Goal: Find specific fact: Find contact information

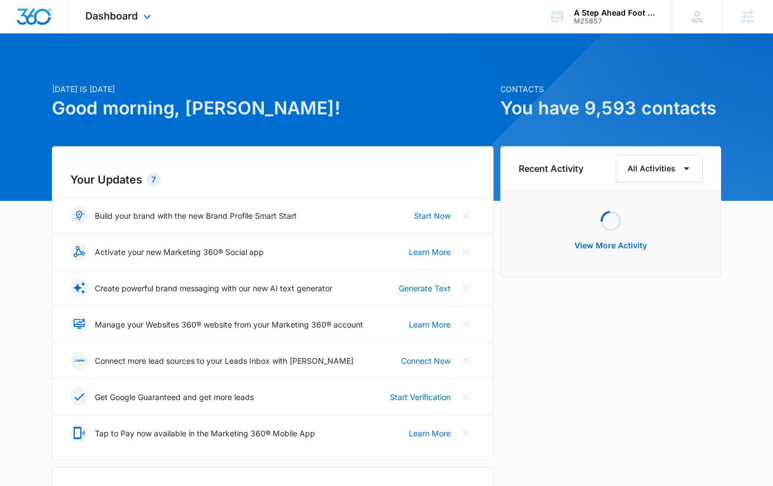
click at [148, 23] on div "Dashboard Apps Reputation Websites Forms CRM Email Social Shop Content Ads Inte…" at bounding box center [120, 16] width 102 height 33
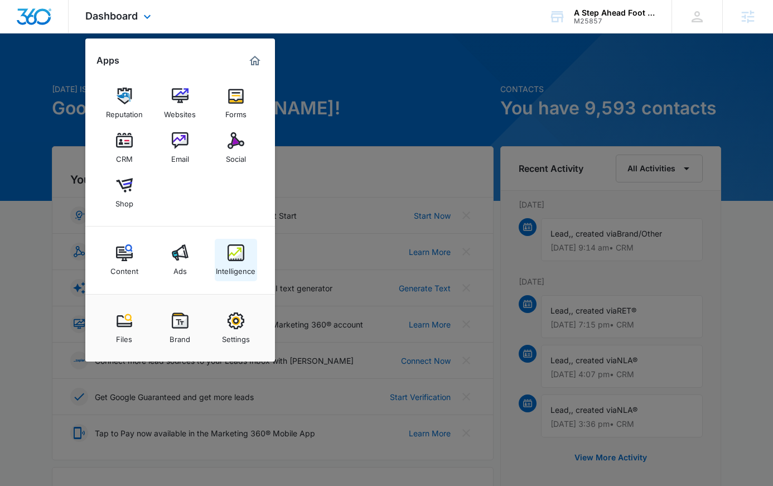
click at [234, 259] on img at bounding box center [236, 252] width 17 height 17
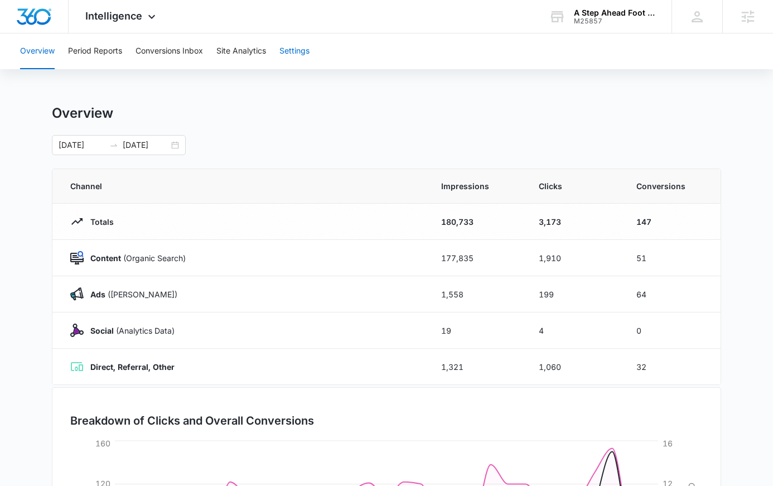
click at [288, 50] on button "Settings" at bounding box center [294, 51] width 30 height 36
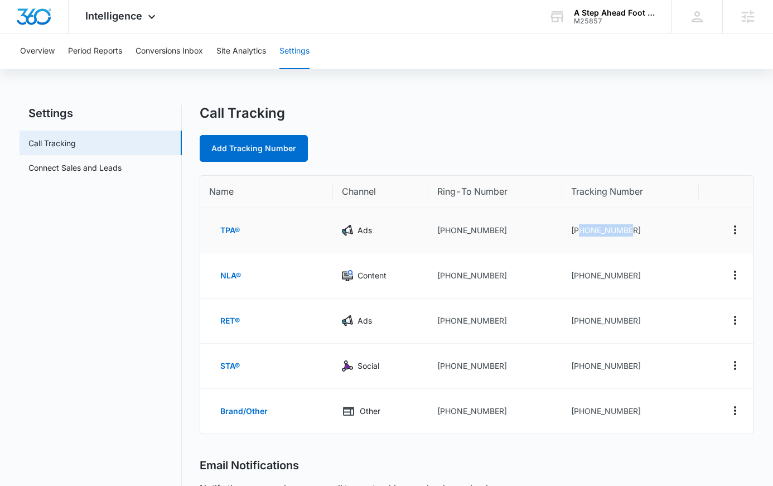
drag, startPoint x: 633, startPoint y: 232, endPoint x: 579, endPoint y: 229, distance: 53.6
click at [579, 229] on td "+19703166324" at bounding box center [630, 230] width 137 height 45
copy td "9703166324"
